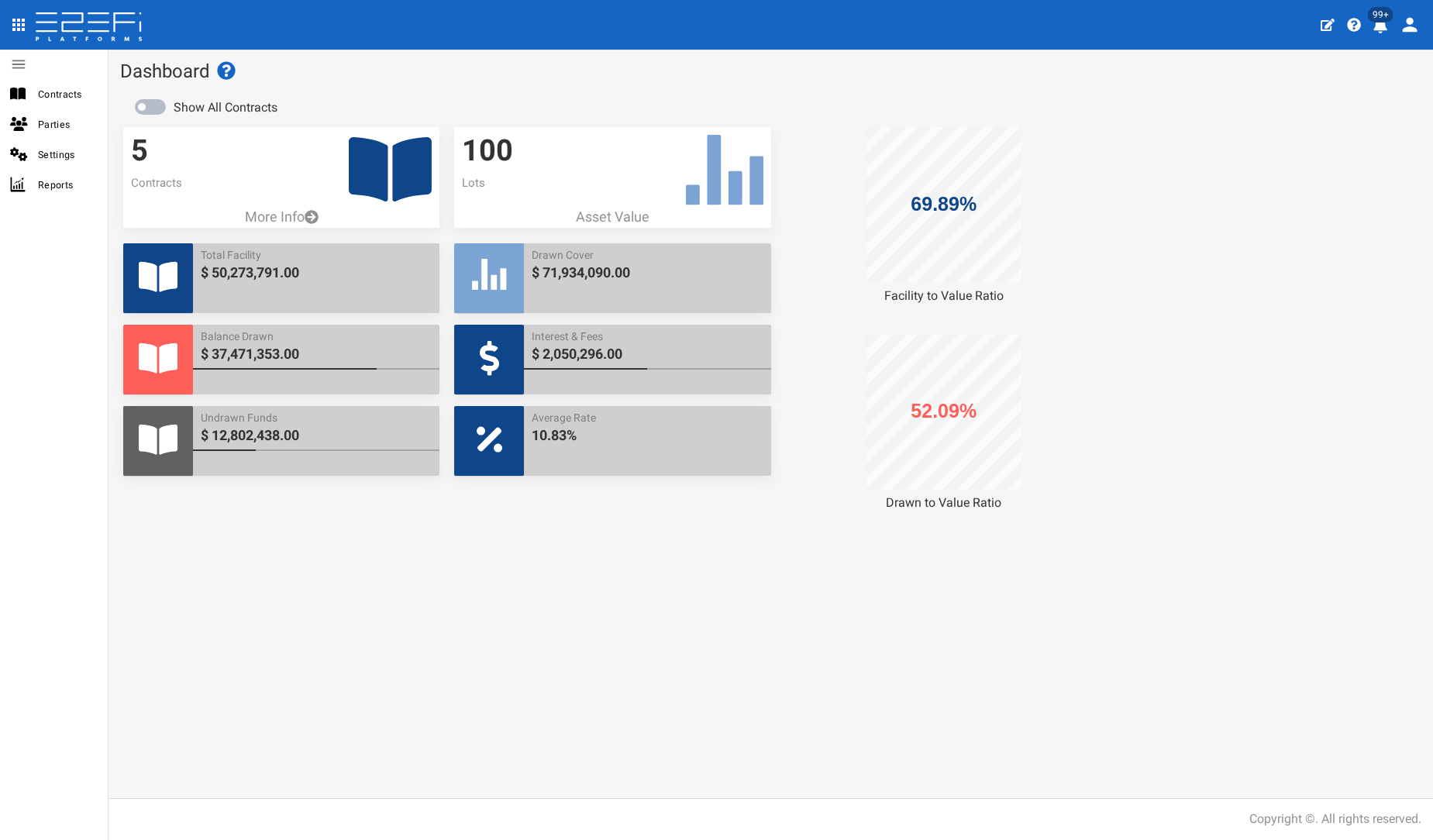
click at [370, 164] on icon at bounding box center [390, 169] width 83 height 65
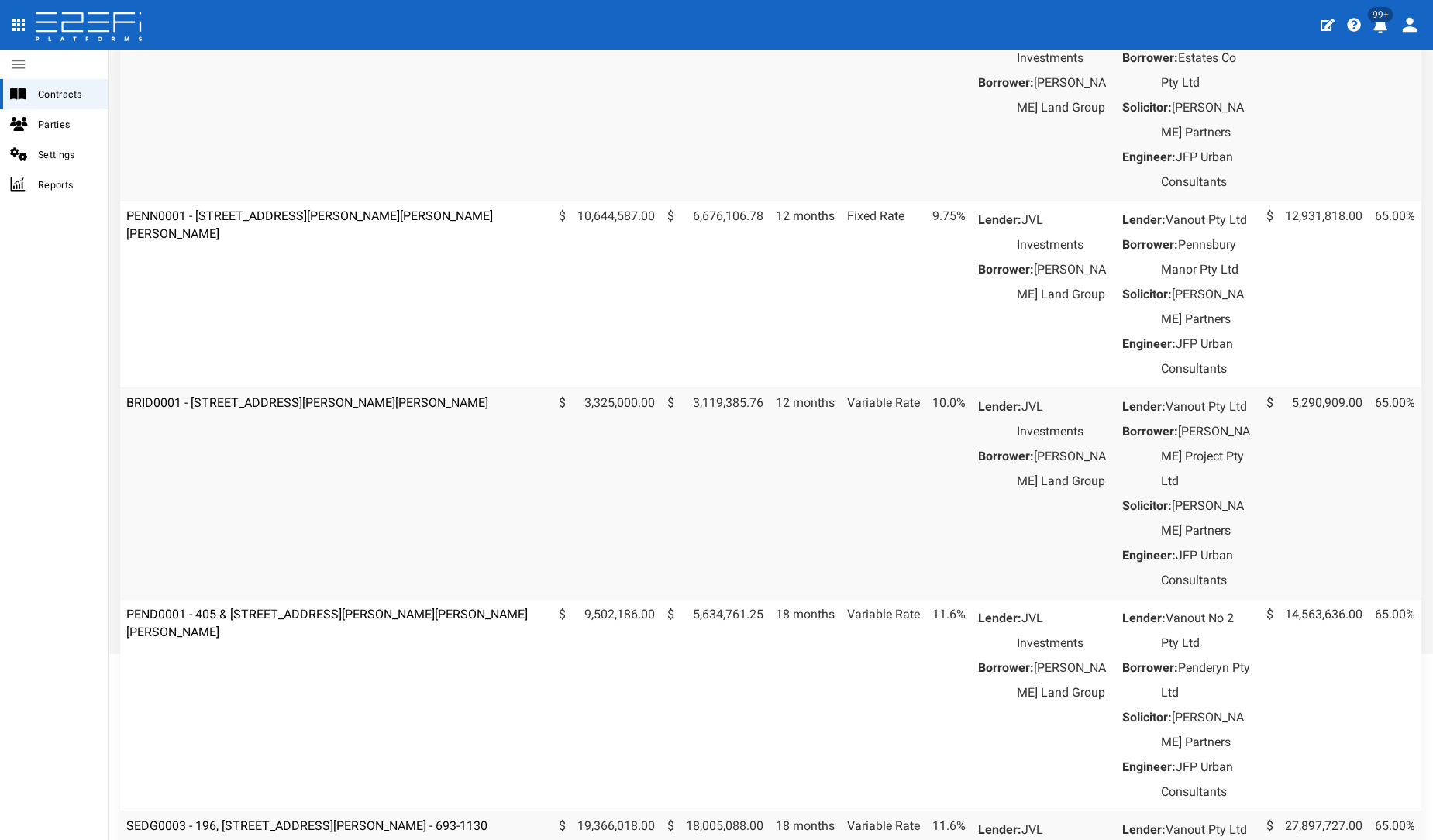
scroll to position [172, 0]
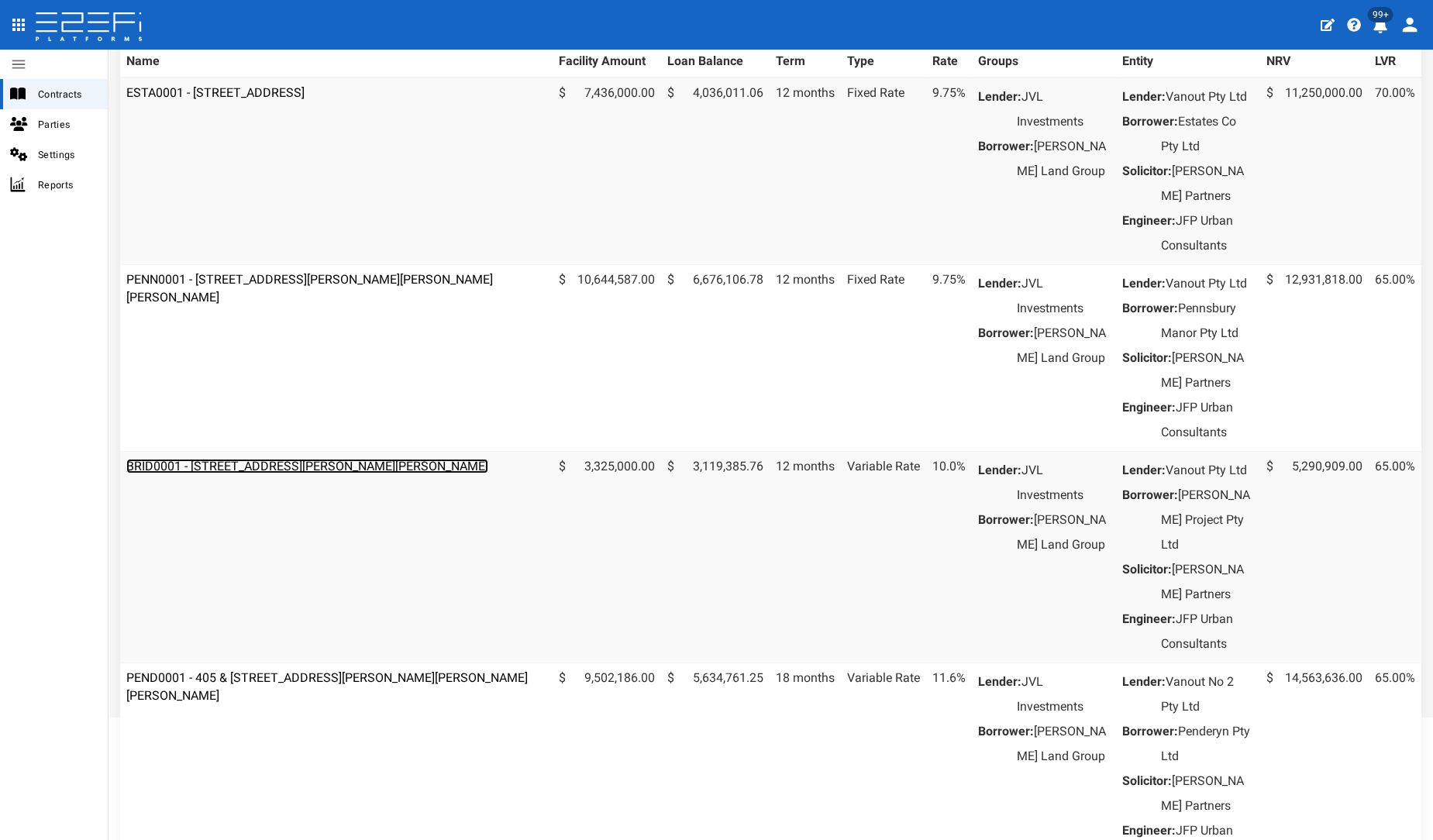
click at [263, 473] on link "BRID0001 - [STREET_ADDRESS][PERSON_NAME][PERSON_NAME]" at bounding box center [307, 466] width 362 height 15
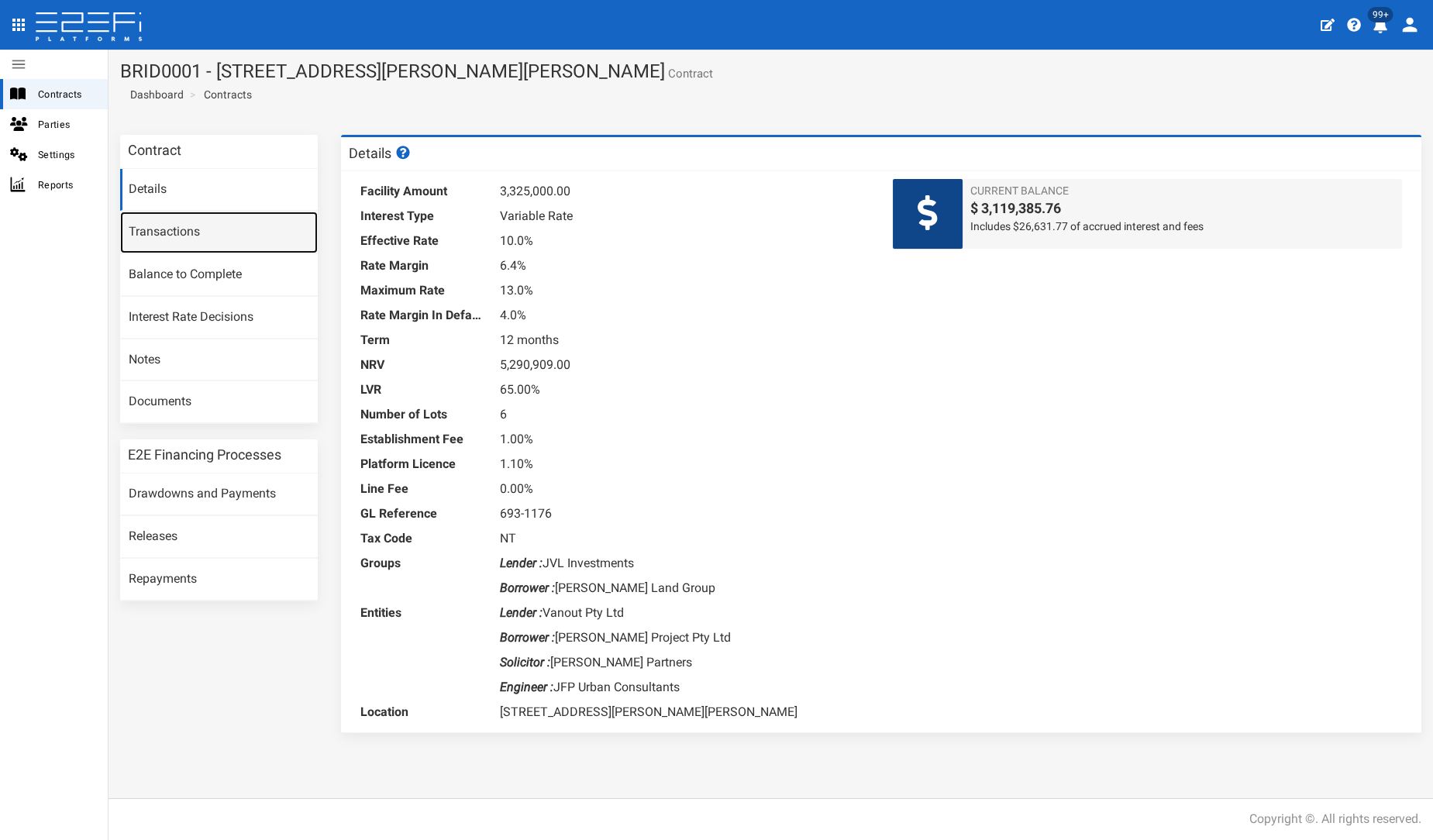
click at [168, 236] on link "Transactions" at bounding box center [219, 232] width 198 height 42
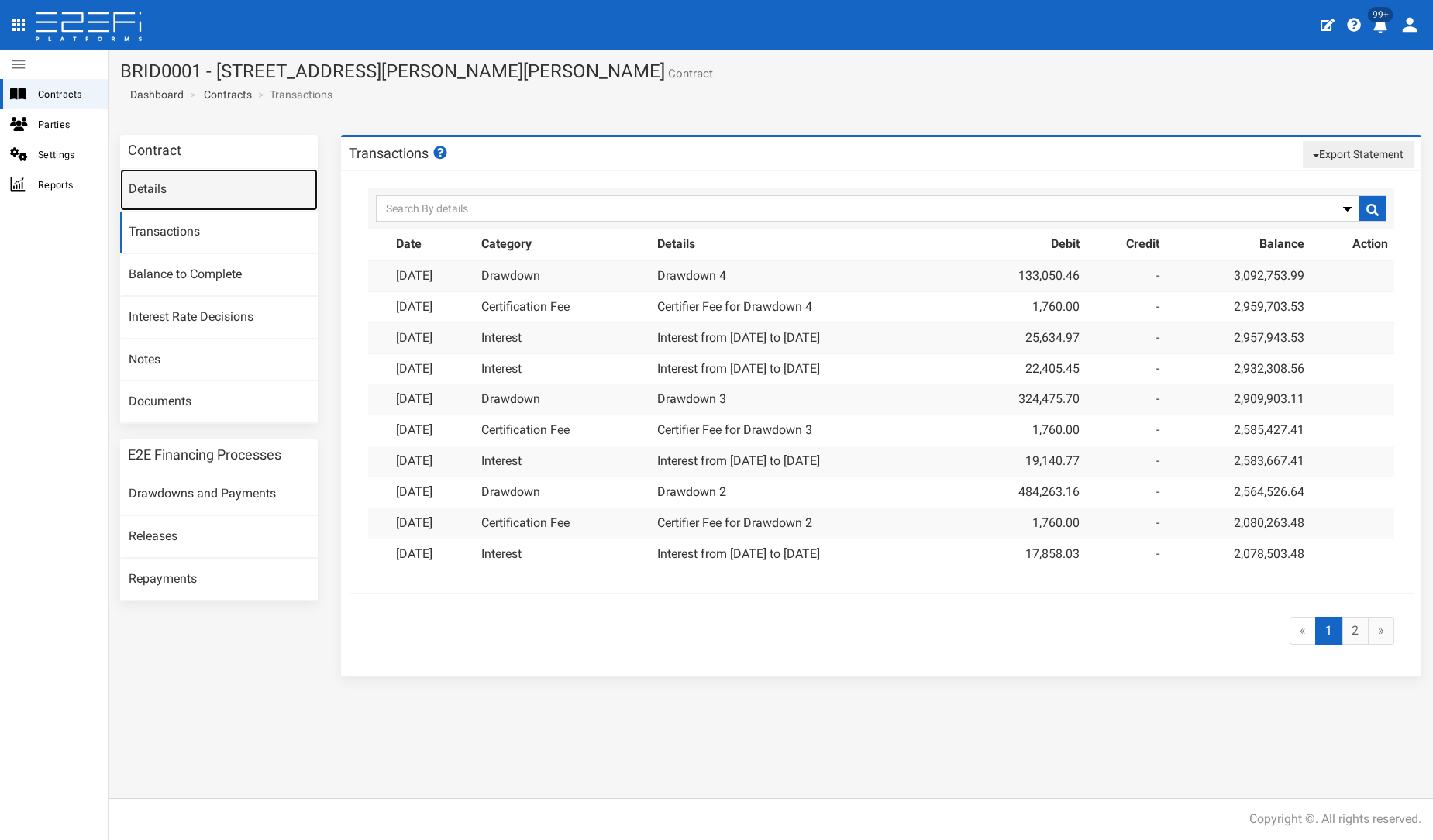
click at [168, 179] on link "Details" at bounding box center [219, 190] width 198 height 42
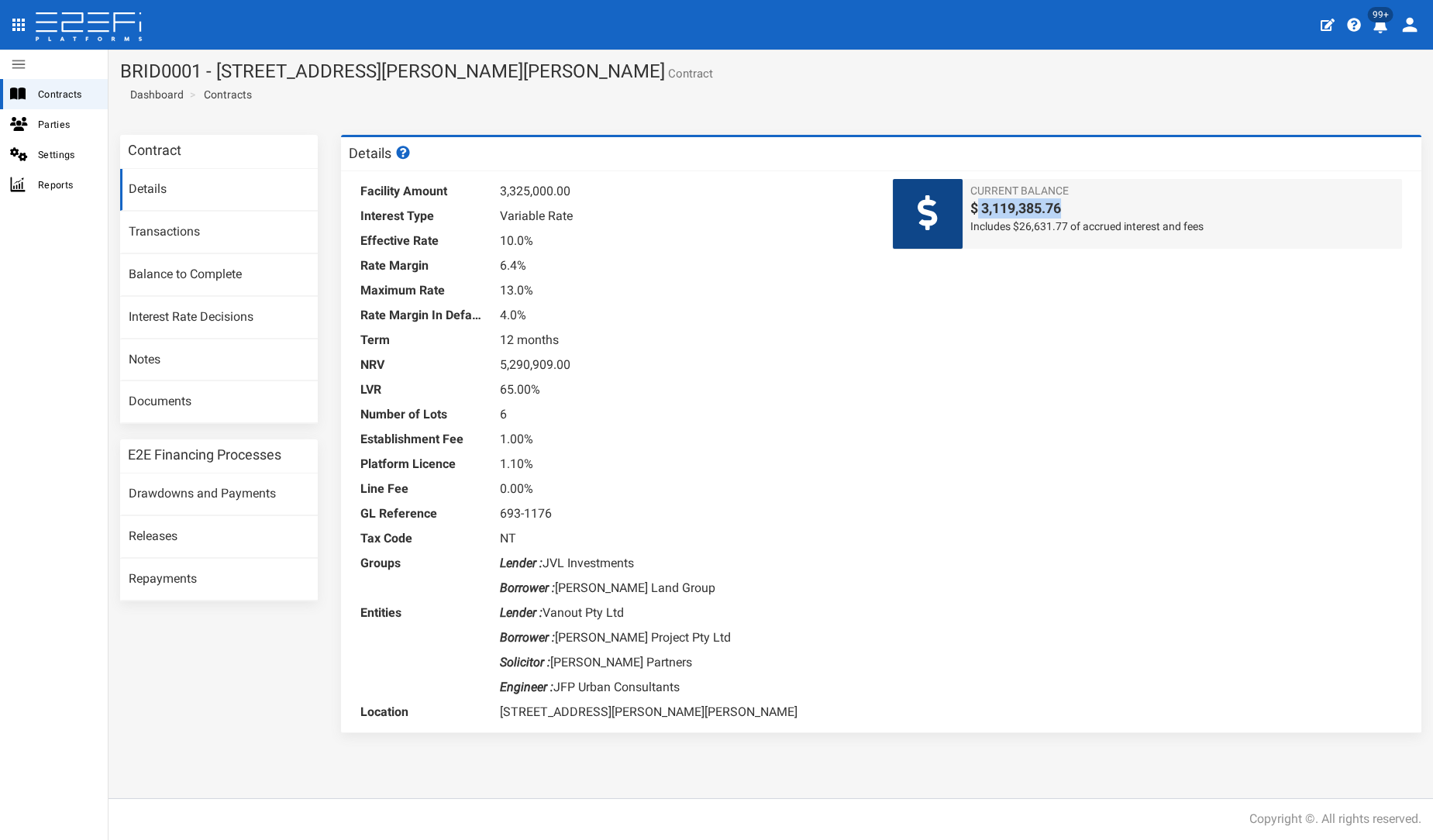
drag, startPoint x: 979, startPoint y: 203, endPoint x: 1096, endPoint y: 269, distance: 134.3
click at [1134, 204] on span "$ 3,119,385.76" at bounding box center [1182, 209] width 424 height 20
drag, startPoint x: 1078, startPoint y: 290, endPoint x: 1047, endPoint y: 295, distance: 31.4
click at [1071, 293] on div "Facility Amount 3,325,000.00 Interest Type Variable Rate Effective Rate 10.0% R…" at bounding box center [881, 452] width 1080 height 561
click at [1033, 333] on div "Facility Amount 3,325,000.00 Interest Type Variable Rate Effective Rate 10.0% R…" at bounding box center [881, 452] width 1080 height 561
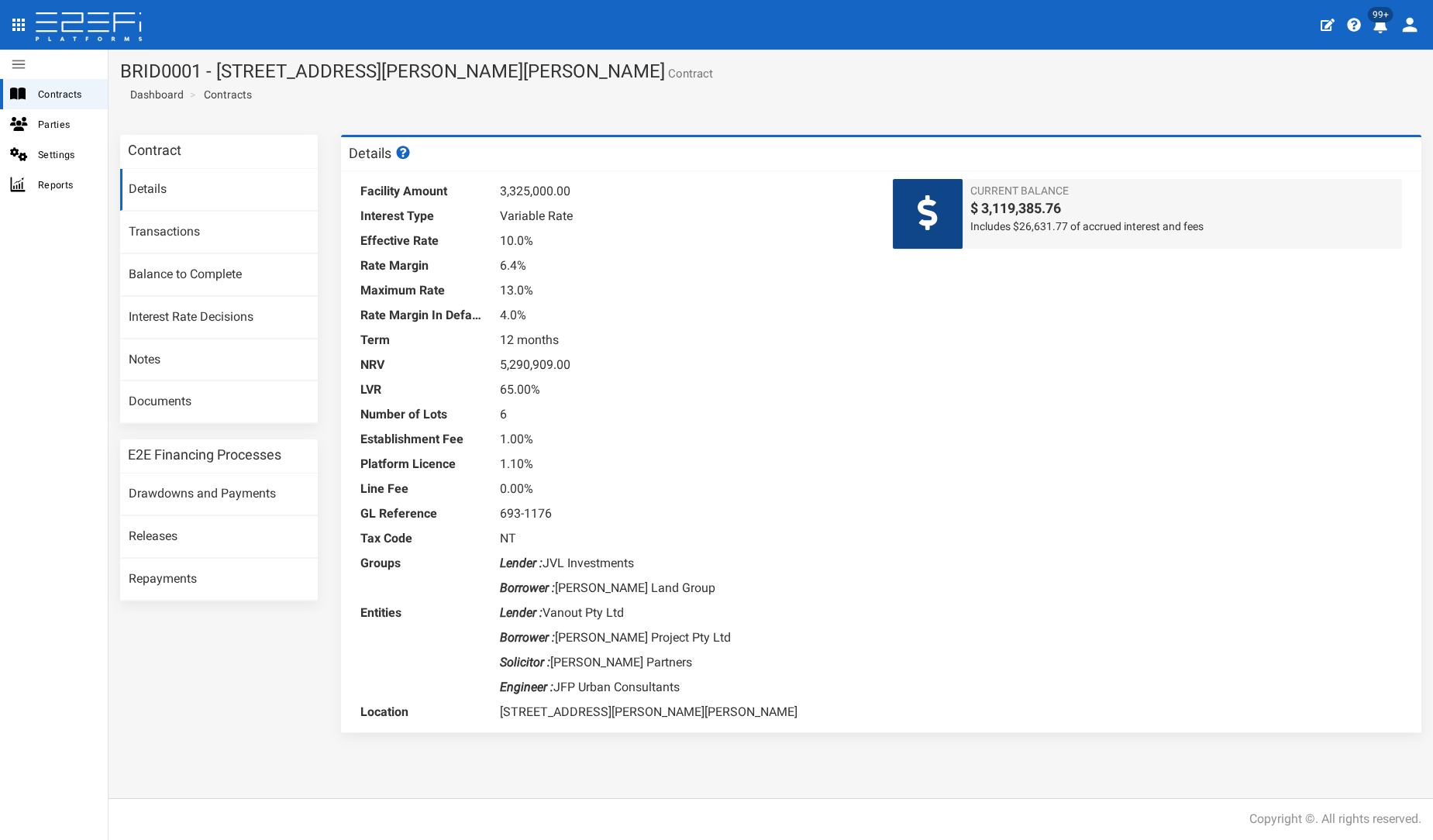
click at [1031, 482] on div "Facility Amount 3,325,000.00 Interest Type Variable Rate Effective Rate 10.0% R…" at bounding box center [881, 452] width 1080 height 561
click at [1416, 27] on icon "profile" at bounding box center [1410, 25] width 22 height 22
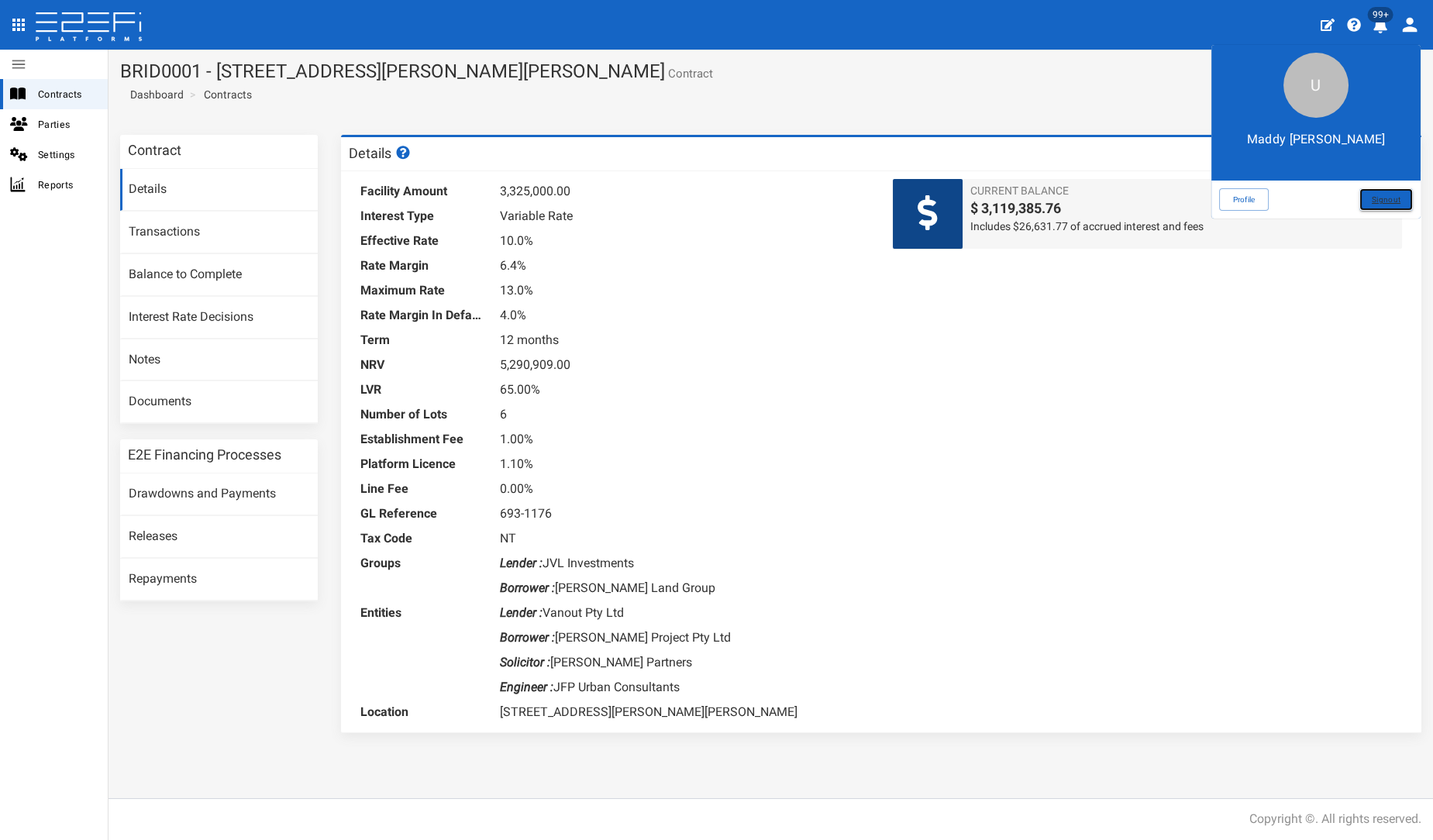
drag, startPoint x: 1364, startPoint y: 201, endPoint x: 1231, endPoint y: 2, distance: 239.4
click at [1363, 201] on link "Signout" at bounding box center [1387, 199] width 54 height 23
